Goal: Task Accomplishment & Management: Manage account settings

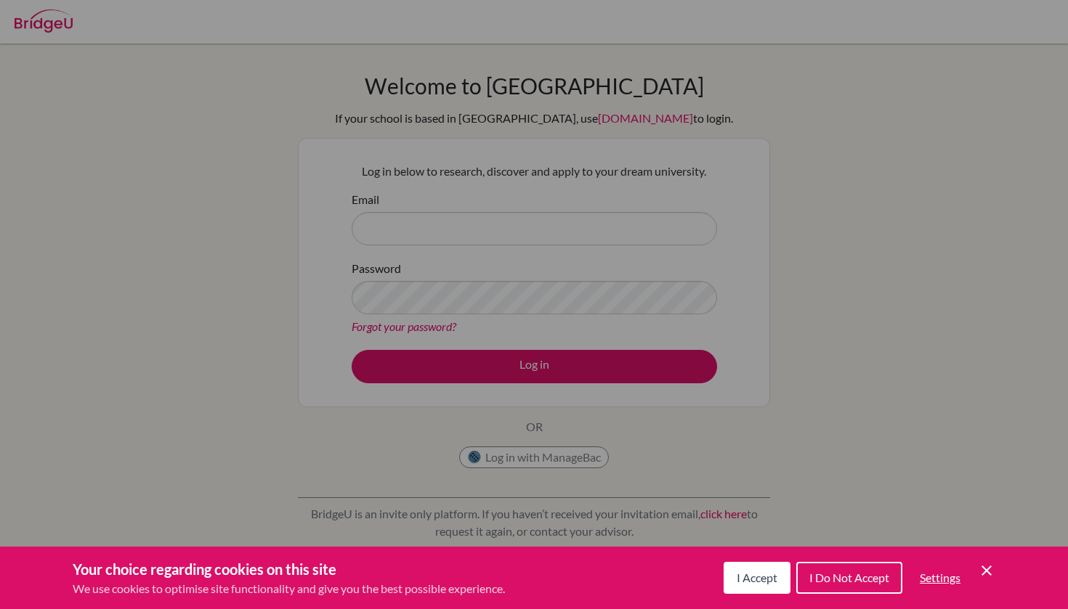
click at [757, 588] on button "I Accept" at bounding box center [756, 578] width 67 height 32
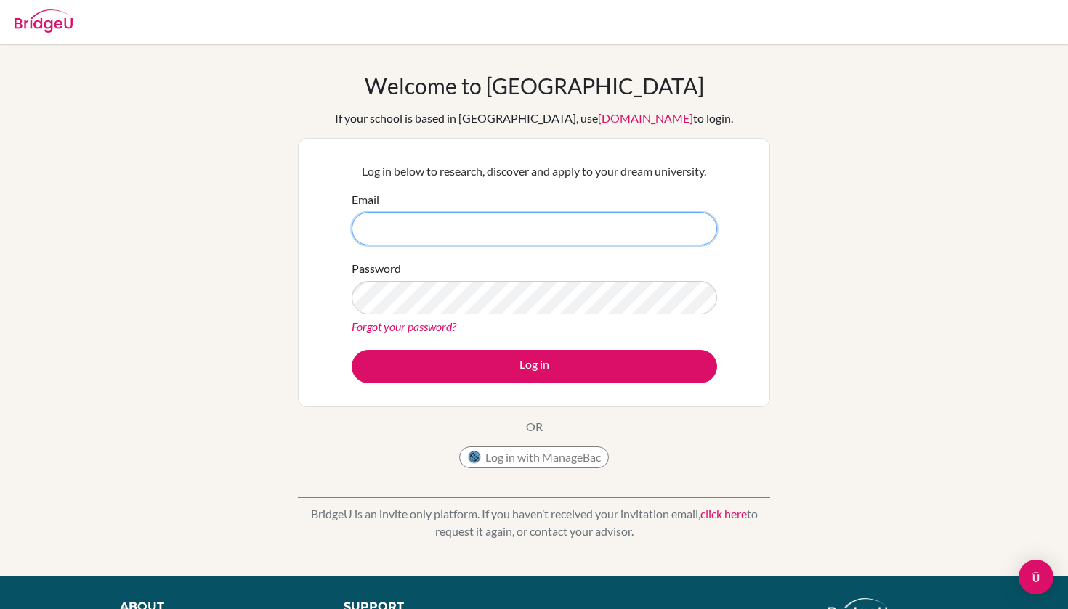
click at [550, 235] on input "Email" at bounding box center [533, 228] width 365 height 33
click at [561, 237] on input "Email" at bounding box center [533, 228] width 365 height 33
click at [572, 265] on div "Password Forgot your password?" at bounding box center [533, 298] width 365 height 76
type input "rLxzkavjcwfGX9ZkxsGH"
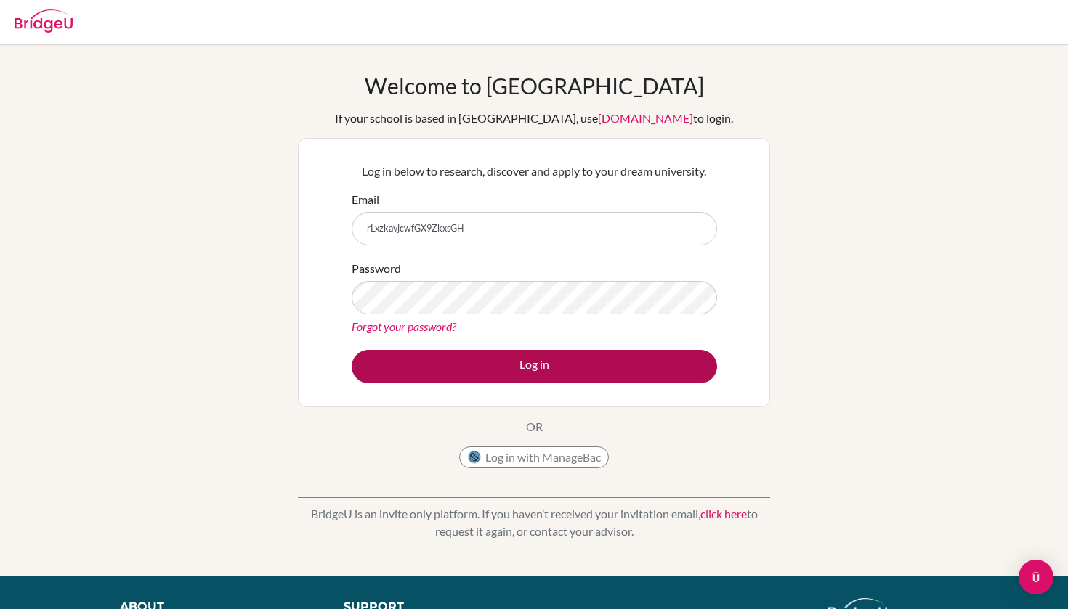
click at [649, 362] on button "Log in" at bounding box center [533, 366] width 365 height 33
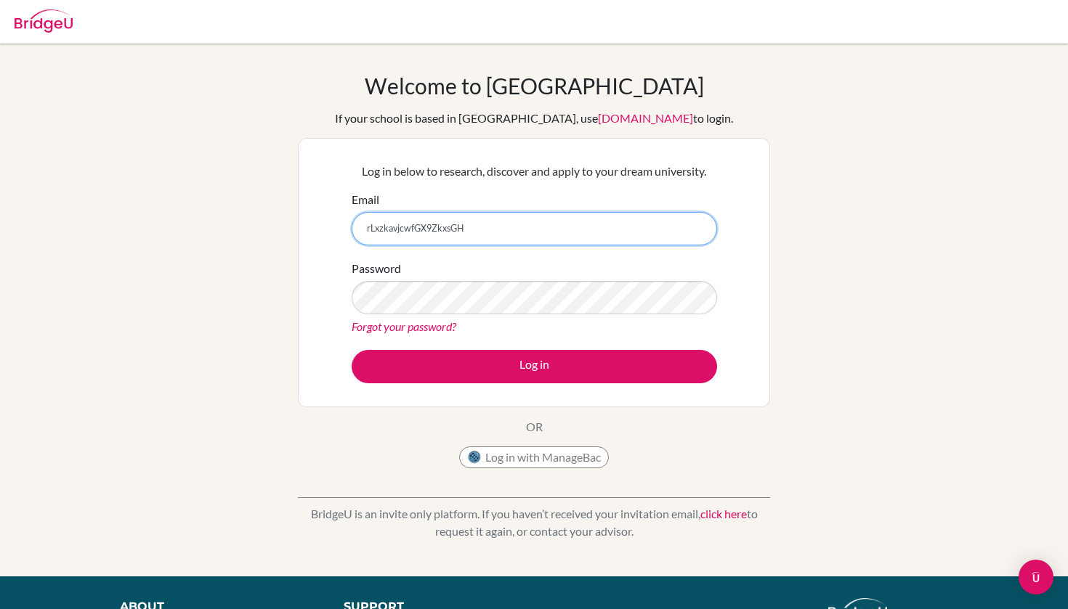
drag, startPoint x: 470, startPoint y: 227, endPoint x: 309, endPoint y: 226, distance: 160.5
click at [309, 226] on div "Log in below to research, discover and apply to your dream university. Email rL…" at bounding box center [534, 272] width 472 height 269
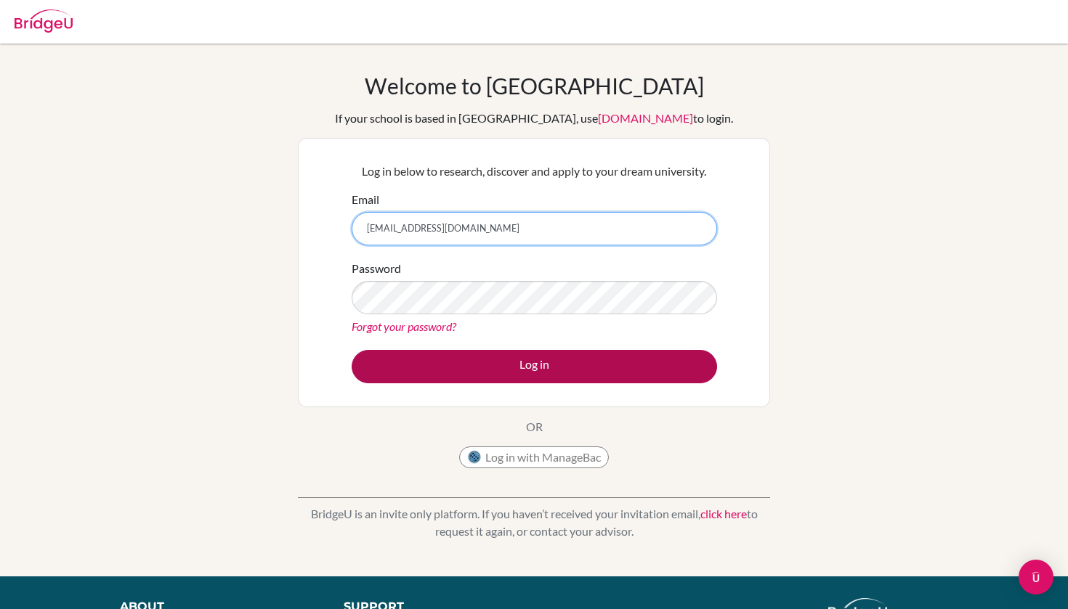
type input "[EMAIL_ADDRESS][DOMAIN_NAME]"
click at [428, 362] on button "Log in" at bounding box center [533, 366] width 365 height 33
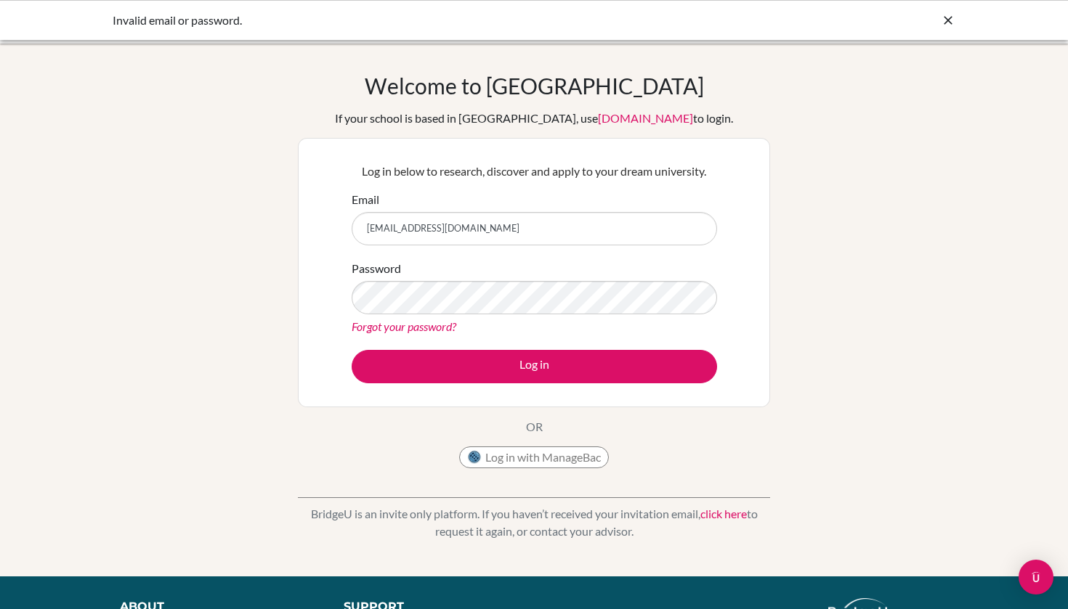
drag, startPoint x: 506, startPoint y: 237, endPoint x: 343, endPoint y: 227, distance: 163.7
click at [343, 227] on div "Log in below to research, discover and apply to your dream university. Email te…" at bounding box center [533, 272] width 383 height 239
type input "telmuun.t@asu.edu.mn"
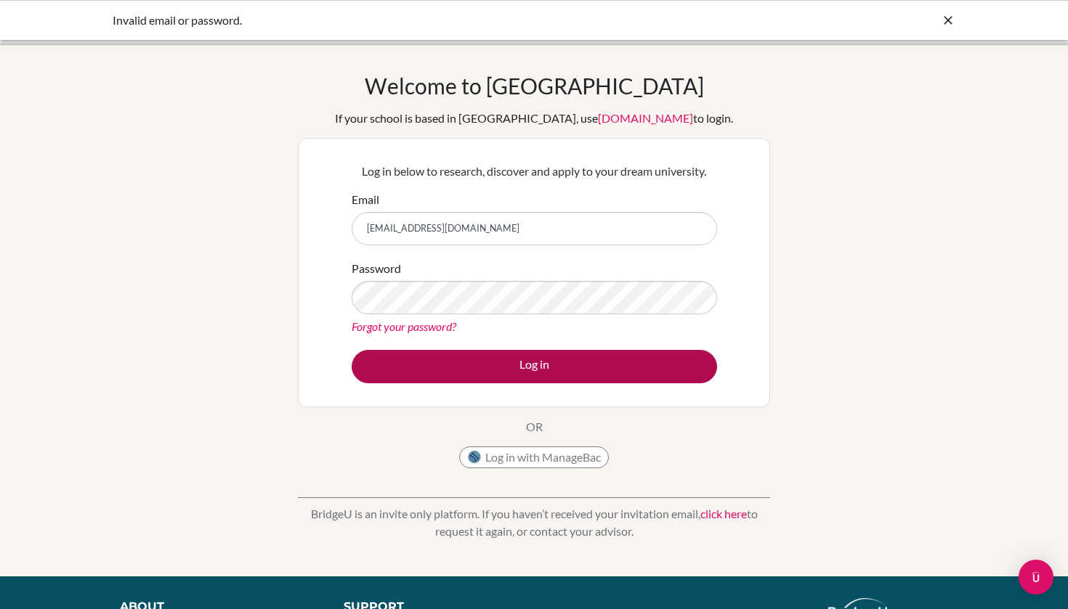
click at [565, 368] on button "Log in" at bounding box center [533, 366] width 365 height 33
